Goal: Check status: Check status

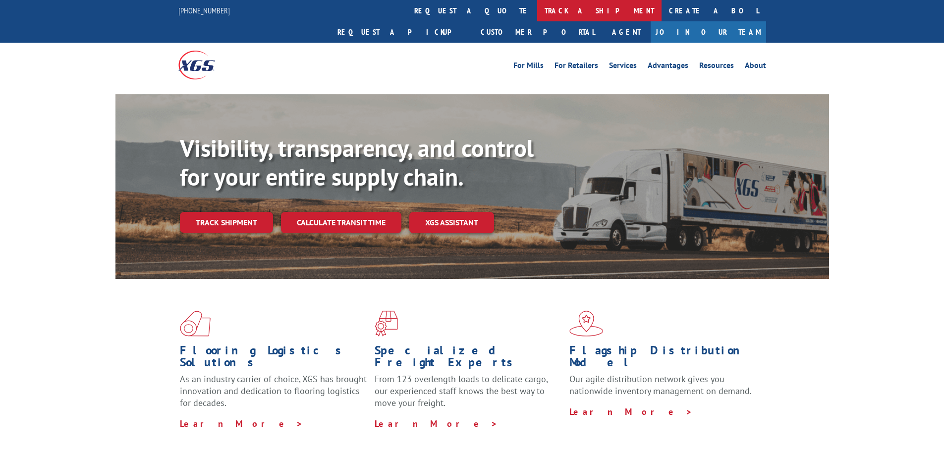
click at [537, 15] on link "track a shipment" at bounding box center [599, 10] width 124 height 21
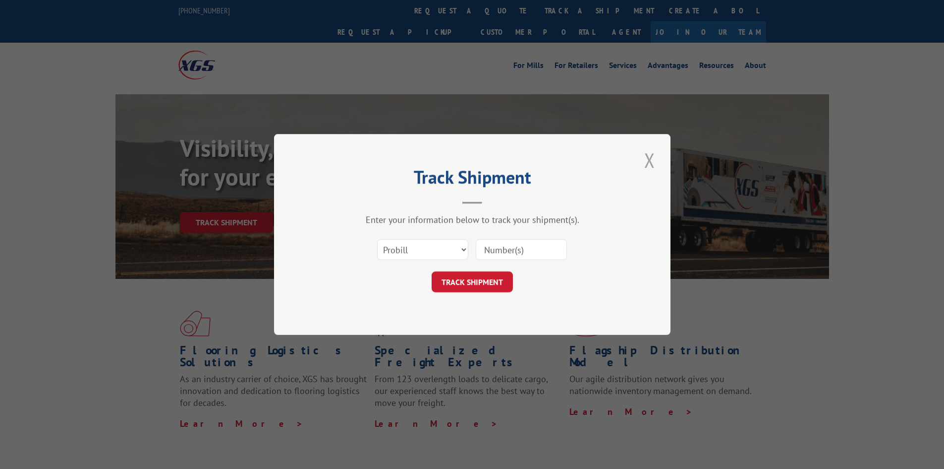
click at [657, 157] on button "Close modal" at bounding box center [650, 159] width 17 height 27
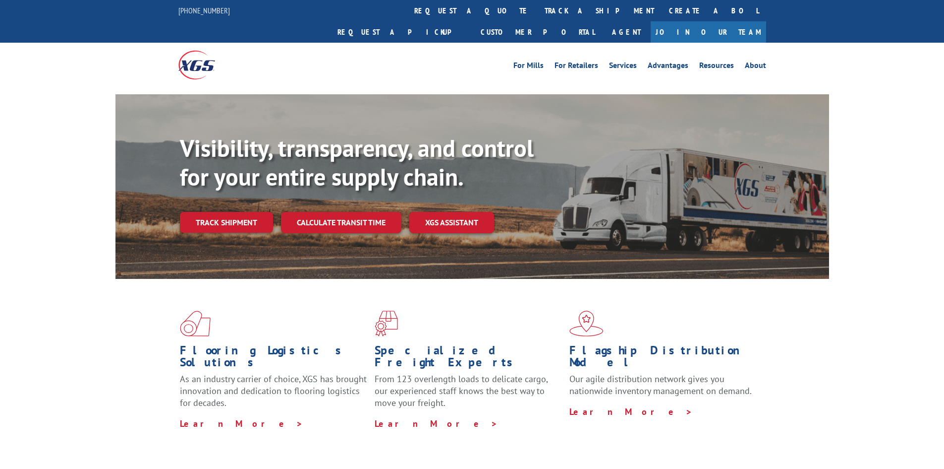
click at [238, 94] on div "Visibility, transparency, and control for your entire supply chain. Track shipm…" at bounding box center [473, 196] width 714 height 204
click at [537, 4] on link "track a shipment" at bounding box center [599, 10] width 124 height 21
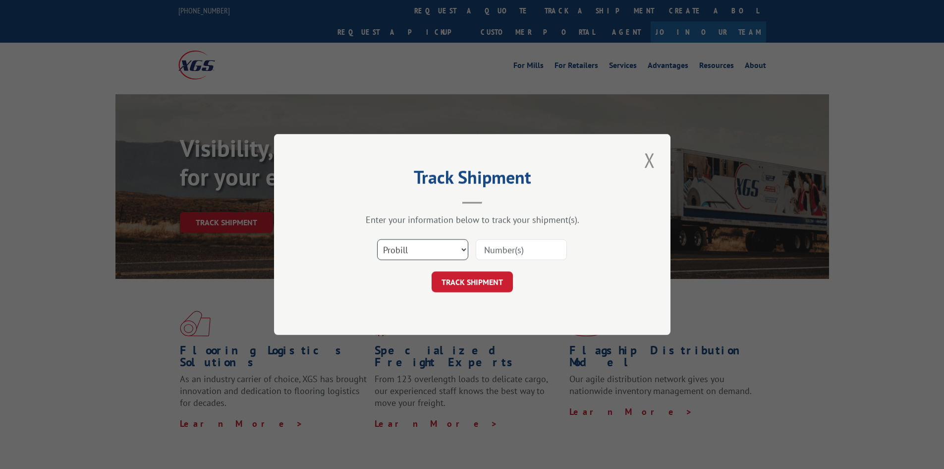
click at [423, 245] on select "Select category... Probill BOL PO" at bounding box center [422, 249] width 91 height 21
click at [518, 251] on input at bounding box center [521, 249] width 91 height 21
type input "16955897"
click at [493, 284] on button "TRACK SHIPMENT" at bounding box center [472, 281] width 81 height 21
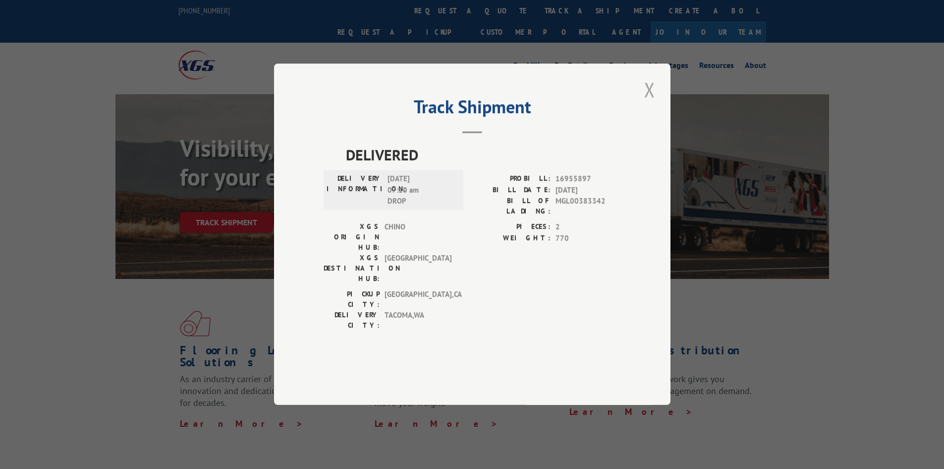
click at [652, 103] on button "Close modal" at bounding box center [650, 89] width 17 height 27
